Goal: Task Accomplishment & Management: Complete application form

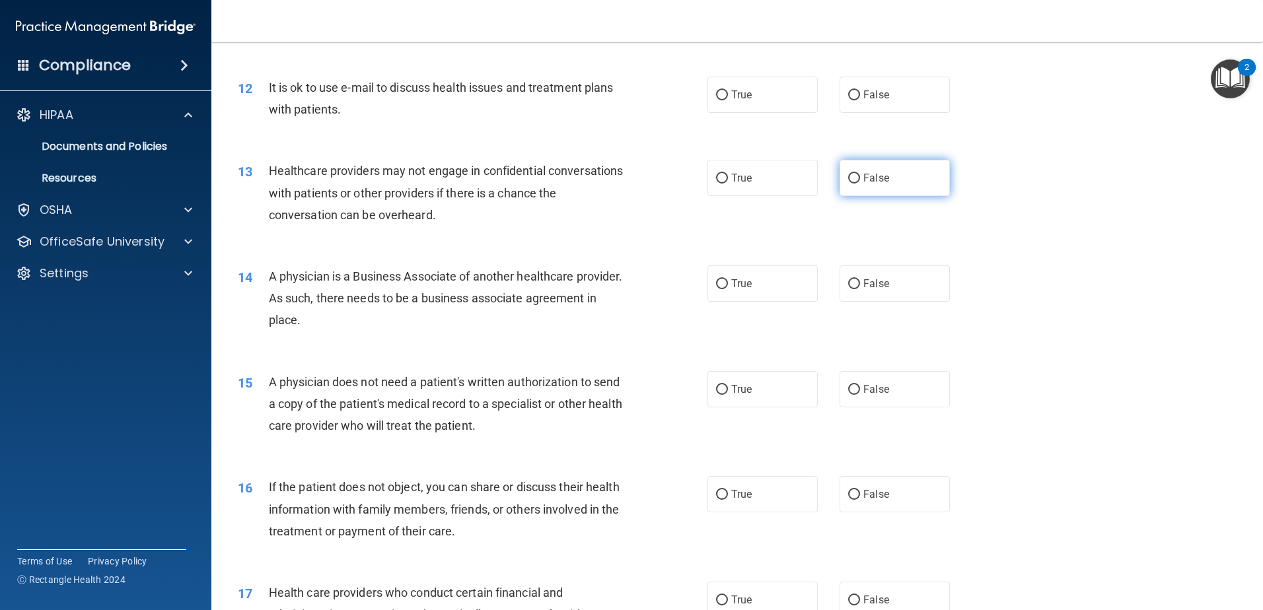
scroll to position [1123, 0]
click at [723, 92] on input "True" at bounding box center [722, 95] width 12 height 10
radio input "true"
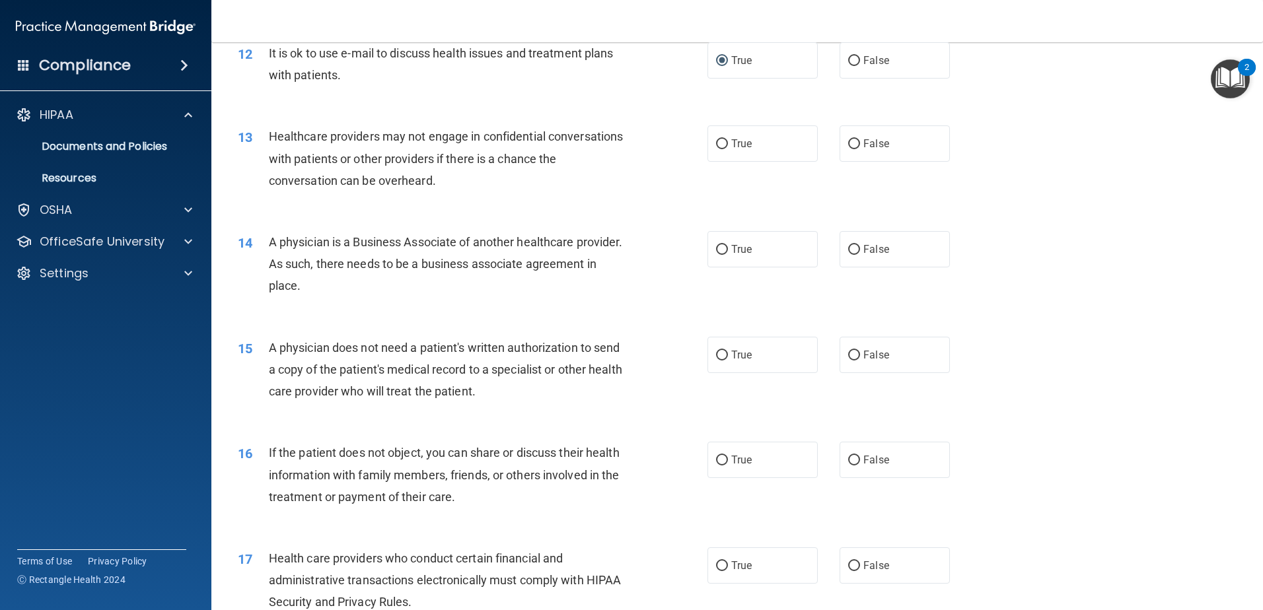
scroll to position [1189, 0]
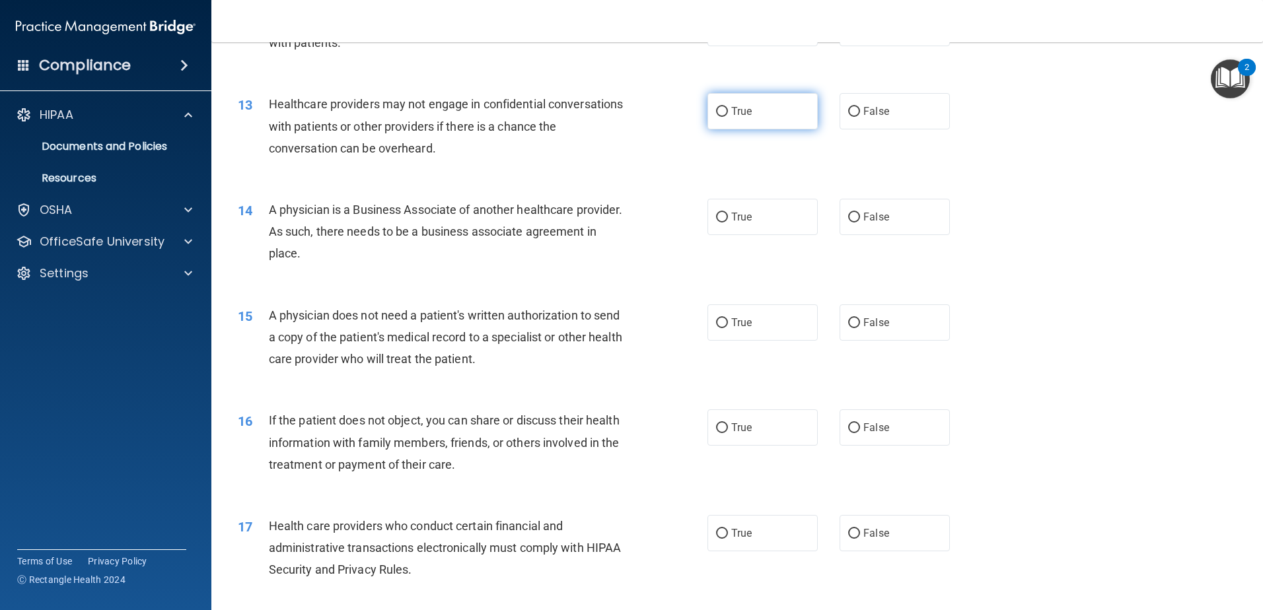
click at [731, 110] on span "True" at bounding box center [741, 111] width 20 height 13
click at [728, 110] on input "True" at bounding box center [722, 112] width 12 height 10
radio input "true"
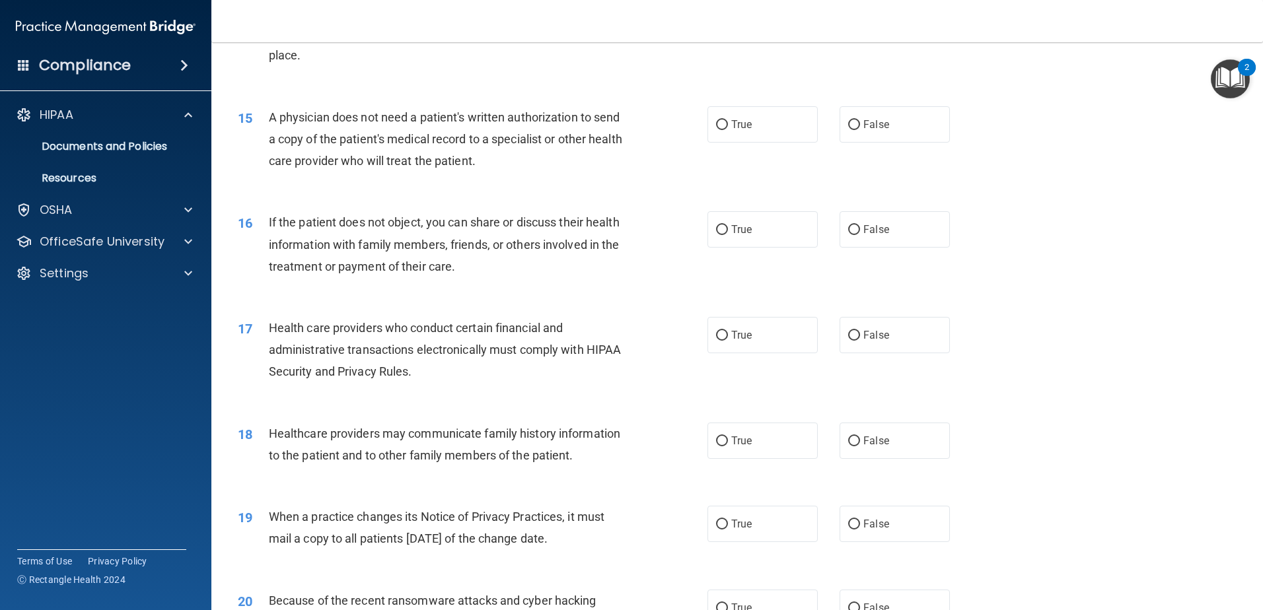
scroll to position [1321, 0]
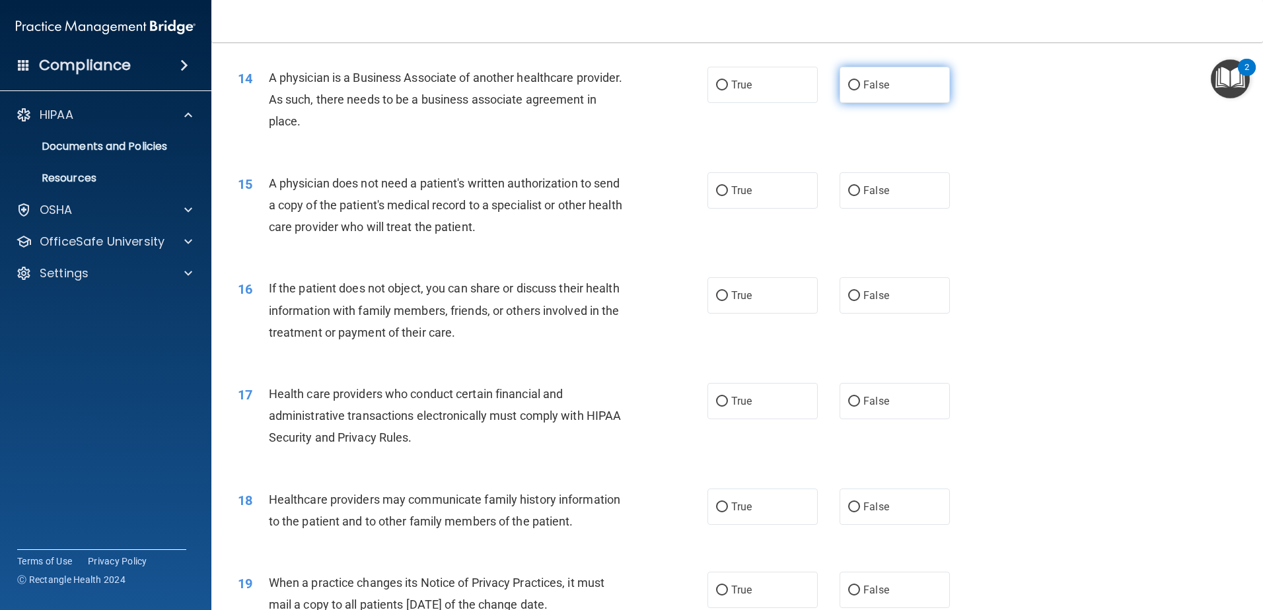
click at [863, 86] on span "False" at bounding box center [876, 85] width 26 height 13
click at [859, 86] on input "False" at bounding box center [854, 86] width 12 height 10
radio input "true"
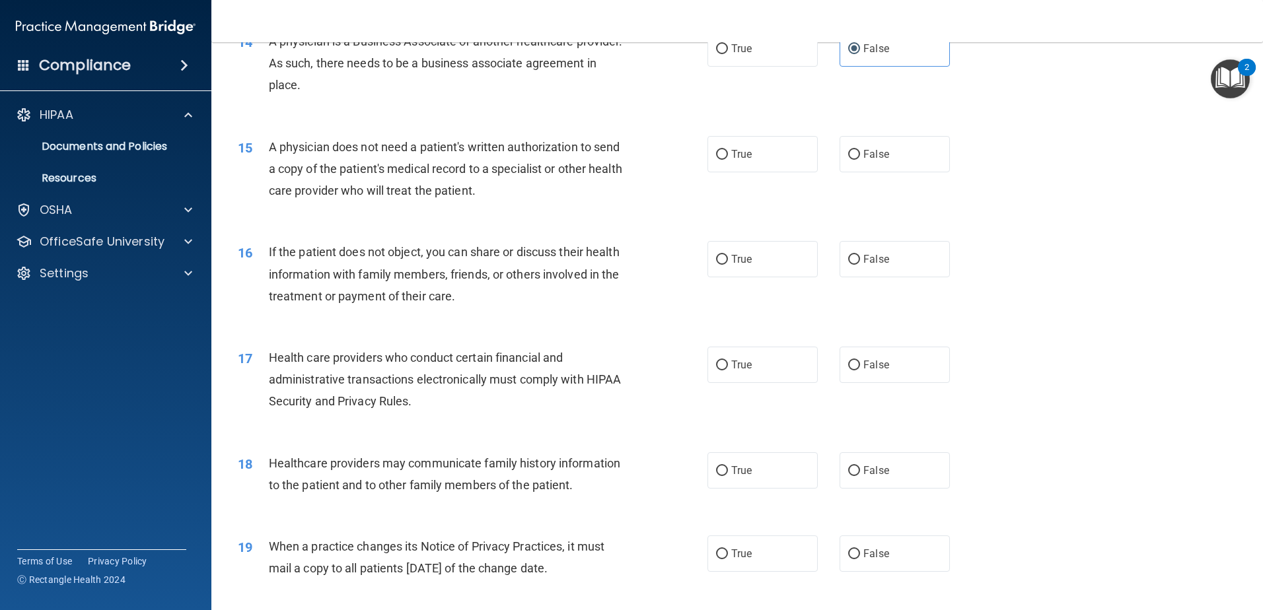
scroll to position [1387, 0]
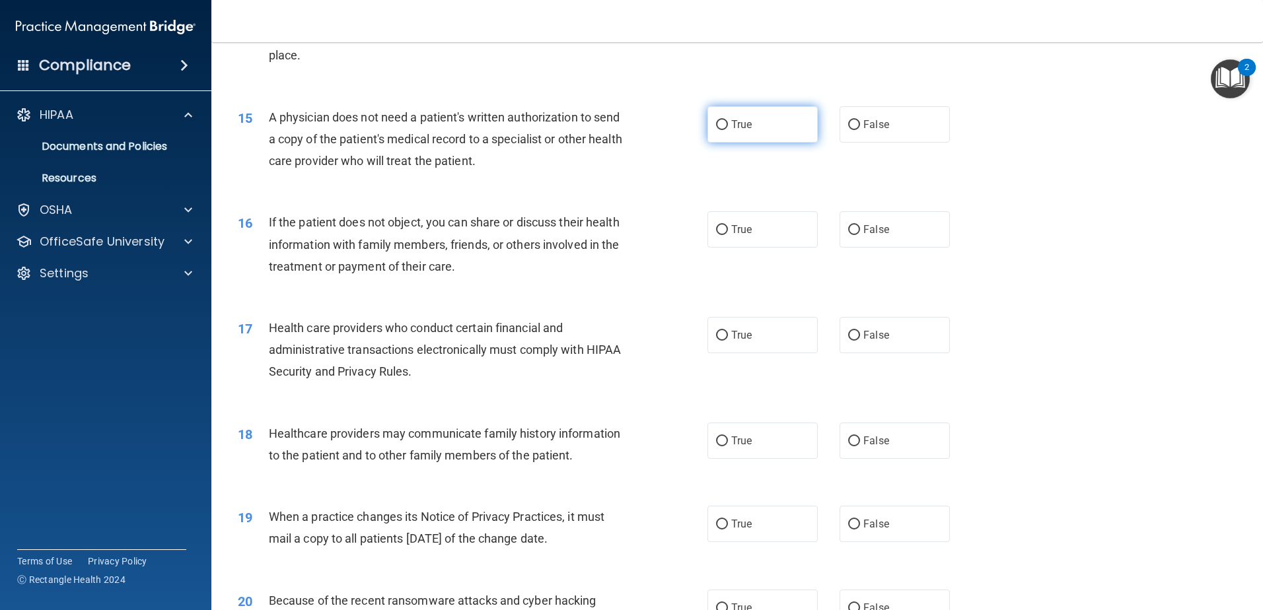
click at [736, 129] on span "True" at bounding box center [741, 124] width 20 height 13
click at [728, 129] on input "True" at bounding box center [722, 125] width 12 height 10
radio input "true"
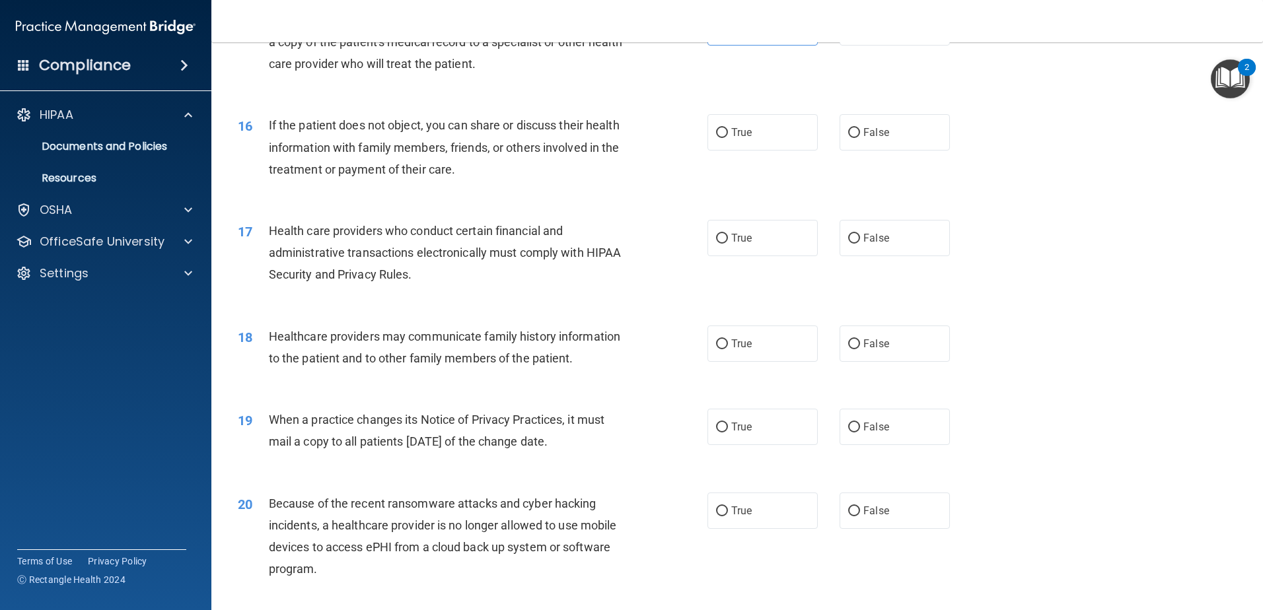
scroll to position [1519, 0]
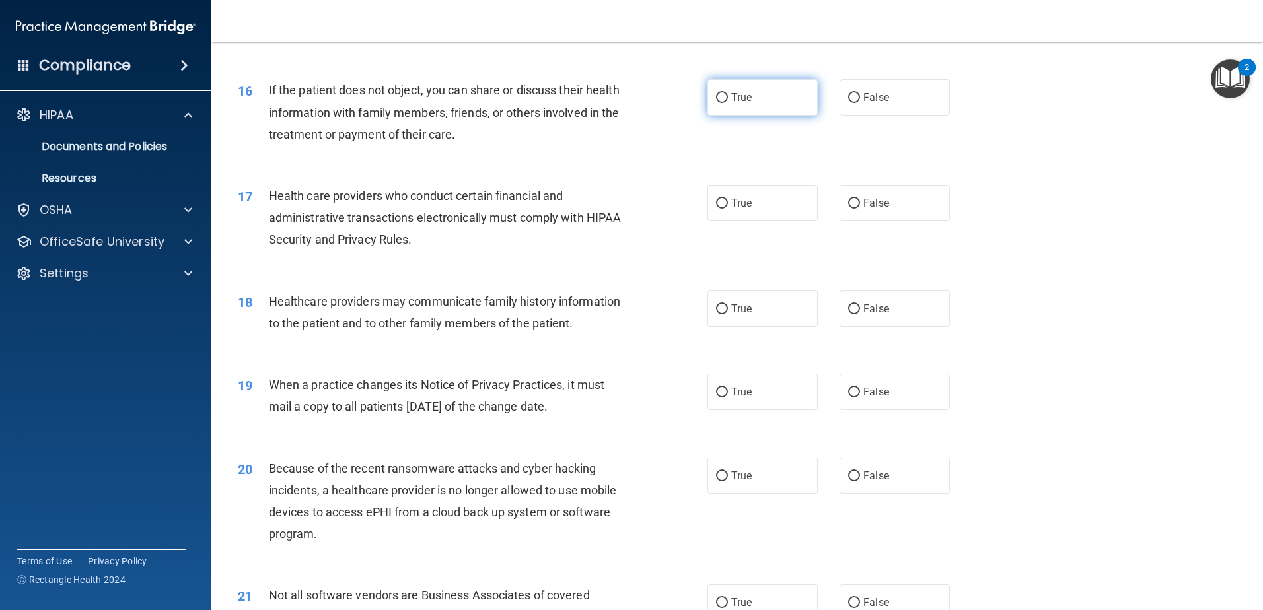
click at [723, 95] on input "True" at bounding box center [722, 98] width 12 height 10
radio input "true"
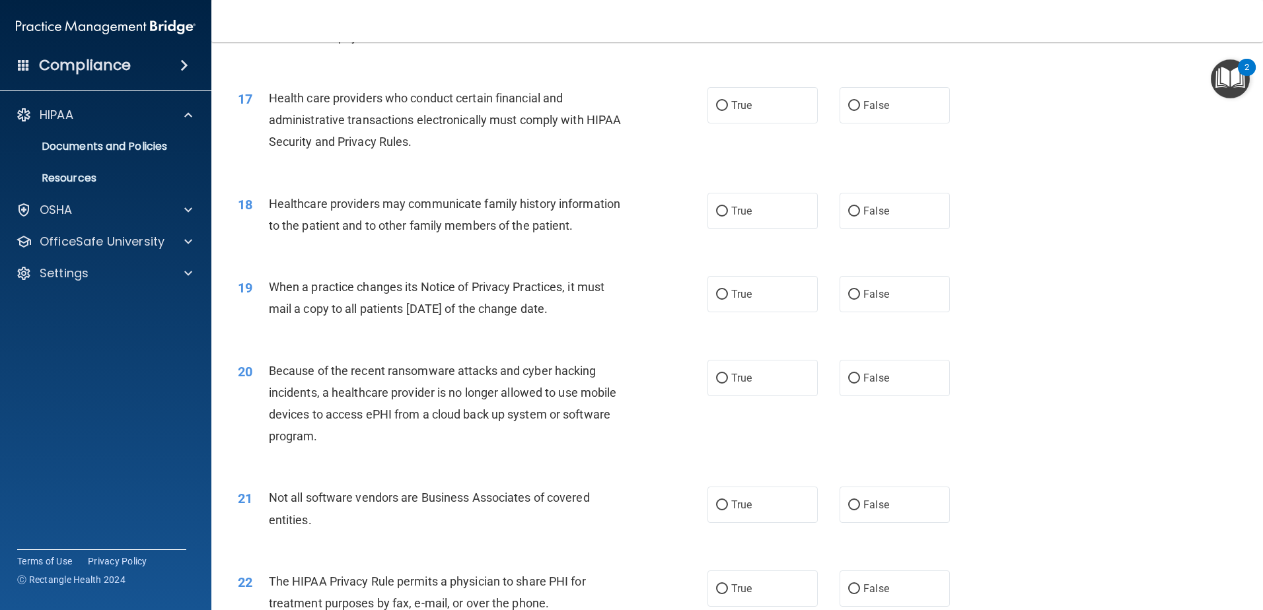
scroll to position [1621, 0]
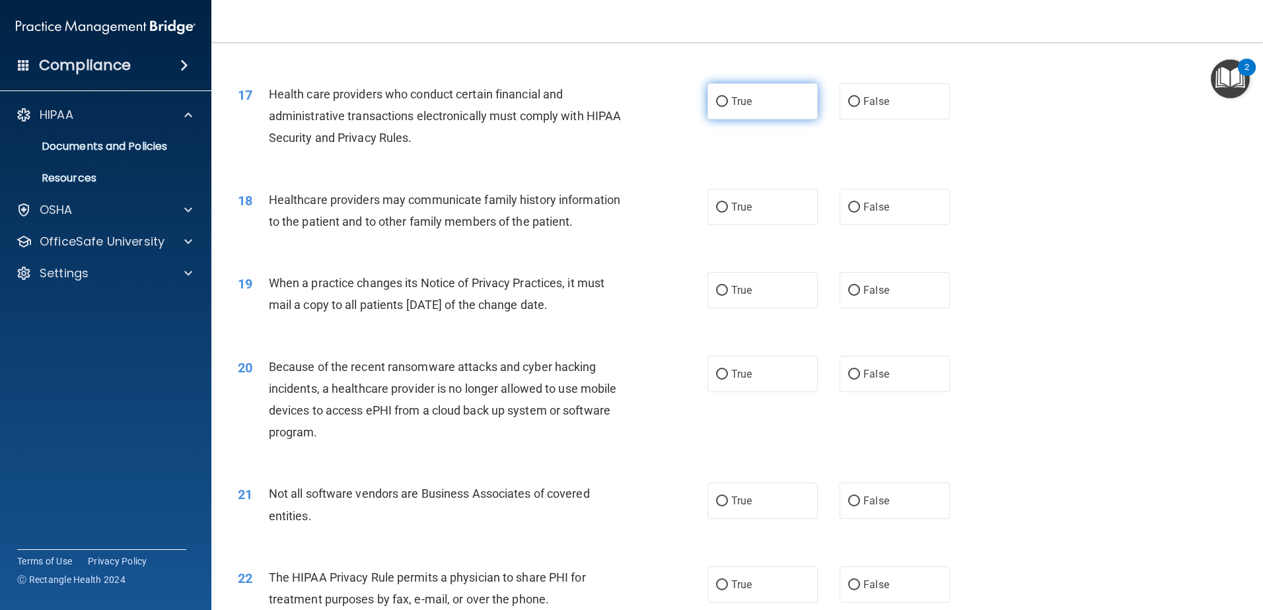
click at [717, 104] on input "True" at bounding box center [722, 102] width 12 height 10
radio input "true"
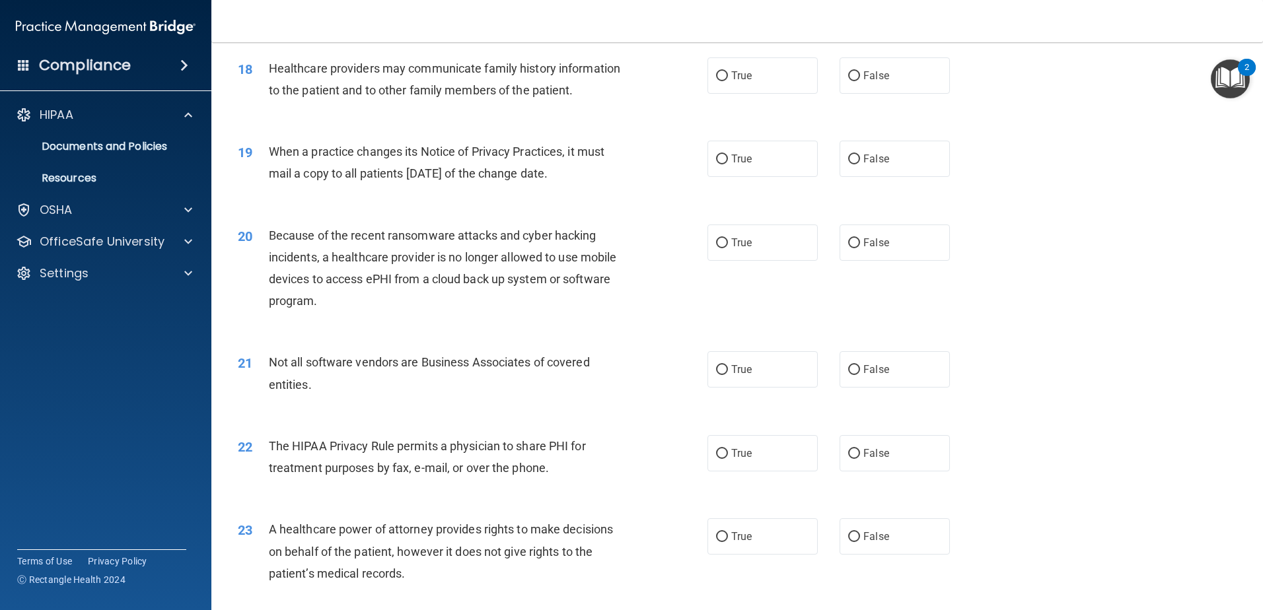
scroll to position [1753, 0]
